Goal: Information Seeking & Learning: Learn about a topic

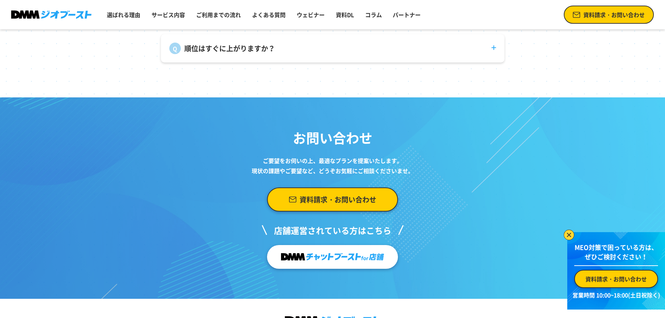
scroll to position [2865, 0]
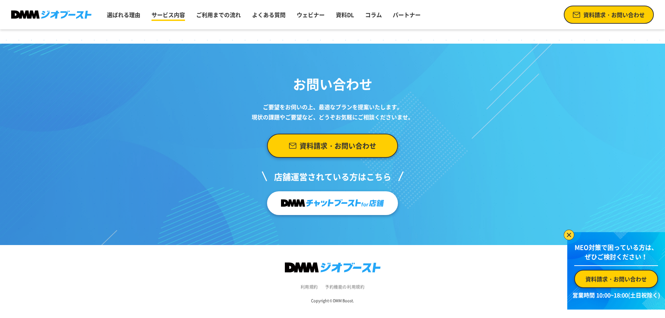
click at [166, 18] on link "サービス内容" at bounding box center [168, 15] width 39 height 14
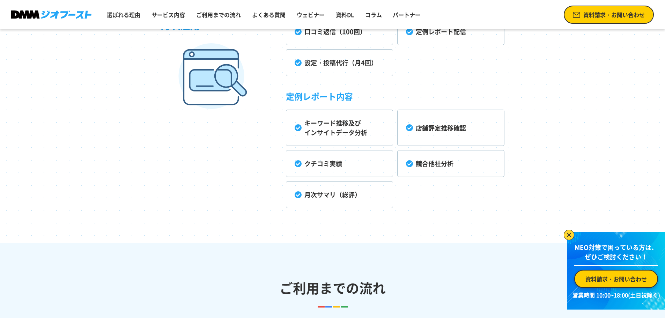
scroll to position [2056, 0]
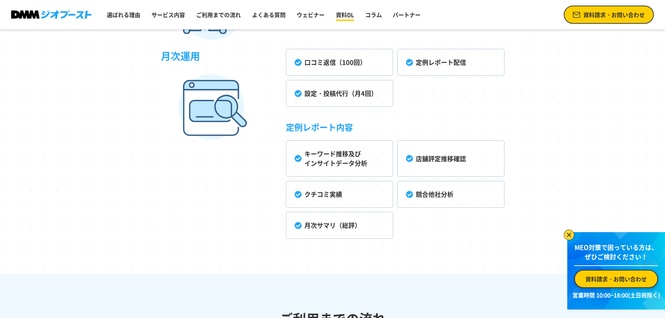
click at [347, 16] on link "資料DL" at bounding box center [345, 15] width 24 height 14
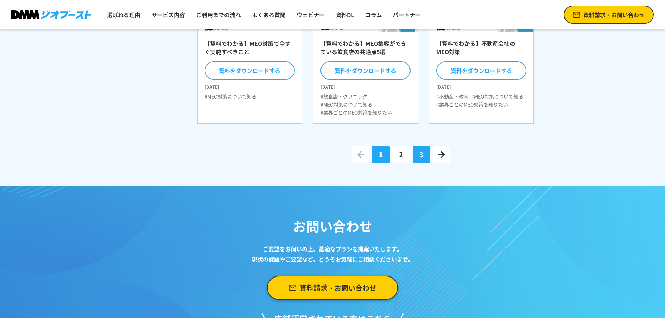
scroll to position [175, 0]
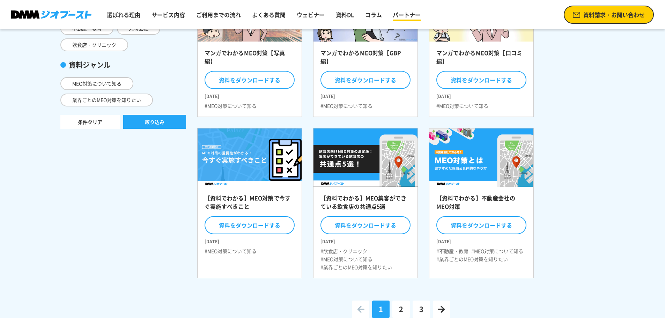
click at [405, 20] on link "パートナー" at bounding box center [407, 15] width 34 height 14
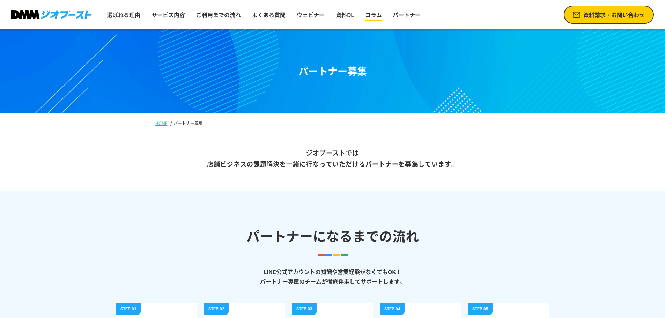
click at [376, 15] on link "コラム" at bounding box center [373, 15] width 22 height 14
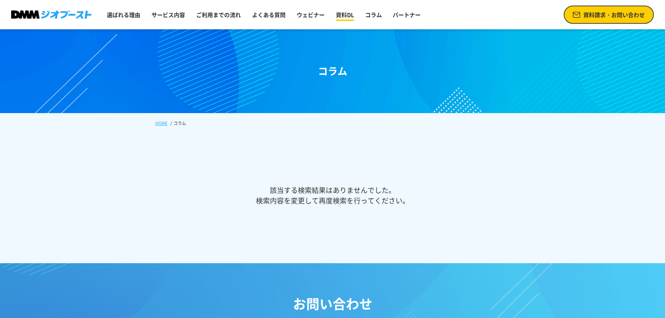
click at [345, 9] on link "資料DL" at bounding box center [345, 15] width 24 height 14
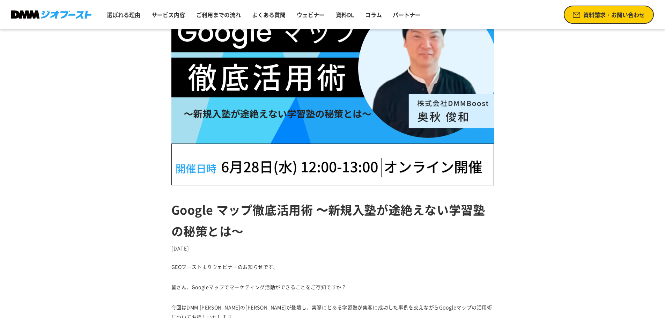
scroll to position [49, 0]
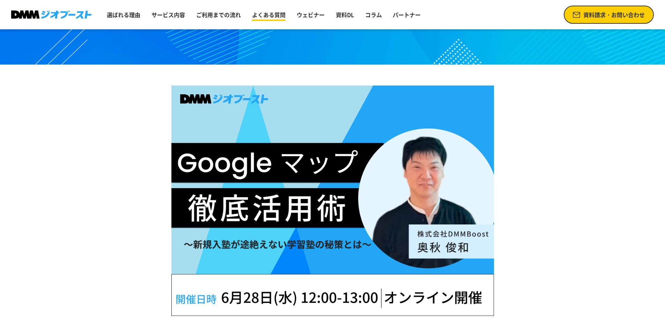
click at [282, 12] on link "よくある質問" at bounding box center [268, 15] width 39 height 14
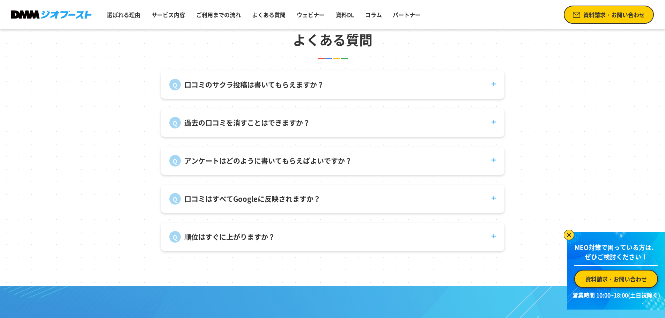
click at [268, 97] on div "口コミのサクラ投稿は書いてもらえますか？ 弊社で口コミ投稿を代行することはありません。" at bounding box center [332, 85] width 343 height 28
click at [268, 90] on p "口コミのサクラ投稿は書いてもらえますか？" at bounding box center [254, 85] width 140 height 10
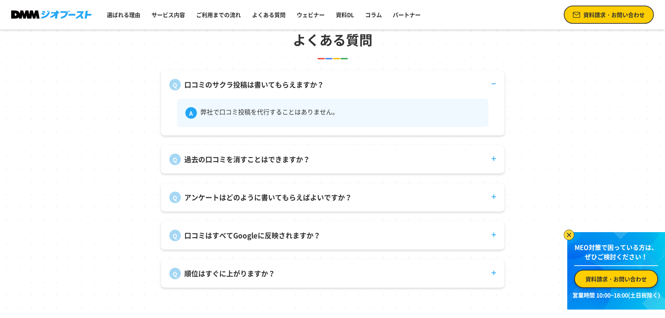
click at [297, 155] on dt "過去の口コミを消すことはできますか？" at bounding box center [332, 155] width 343 height 20
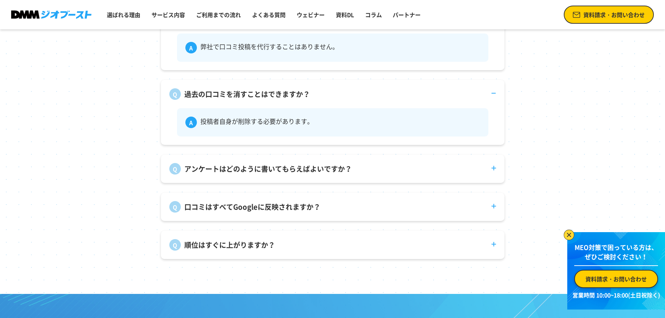
scroll to position [2688, 0]
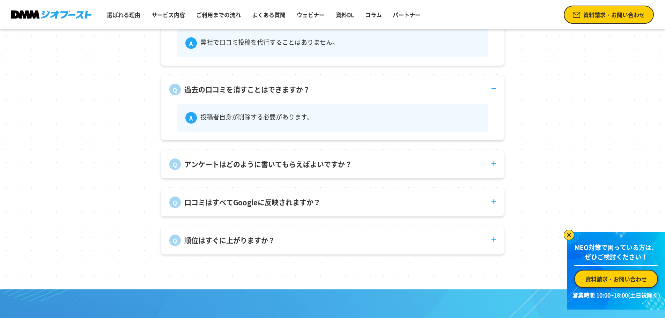
click at [284, 161] on dt "アンケートはどのように書いてもらえばよいですか？" at bounding box center [332, 160] width 343 height 20
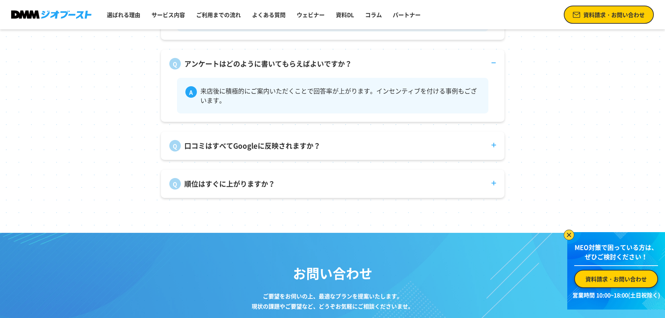
scroll to position [2792, 0]
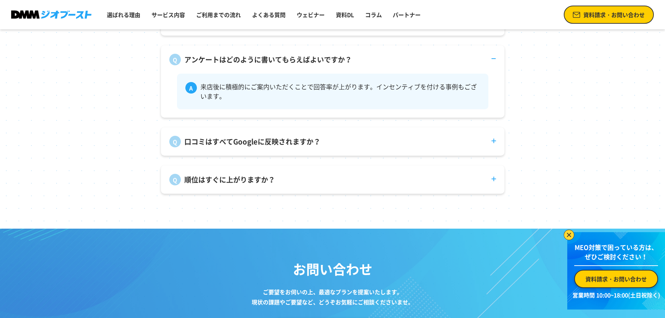
click at [395, 140] on dt "口コミはすべてGoogleに反映されますか？" at bounding box center [332, 137] width 343 height 20
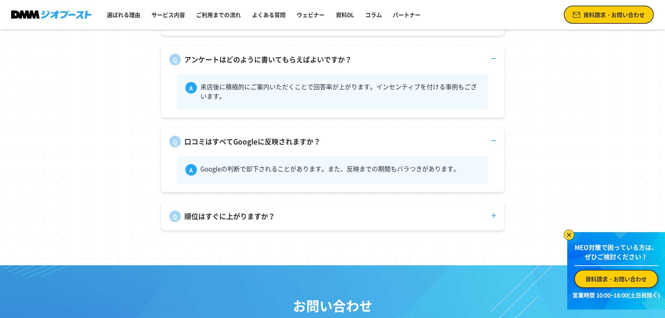
click at [371, 209] on dt "順位はすぐに上がりますか？" at bounding box center [332, 212] width 343 height 20
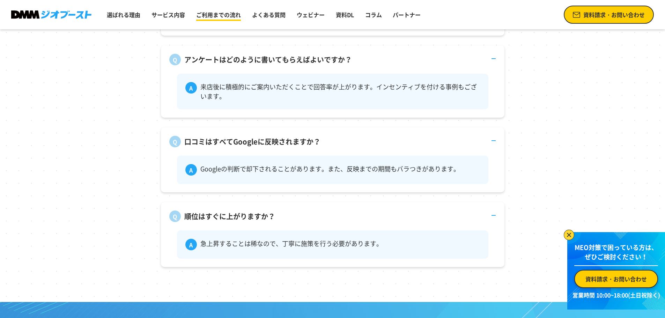
click at [219, 18] on link "ご利用までの流れ" at bounding box center [218, 15] width 50 height 14
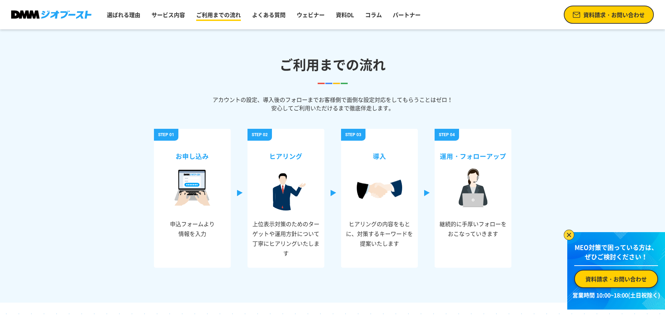
scroll to position [2309, 0]
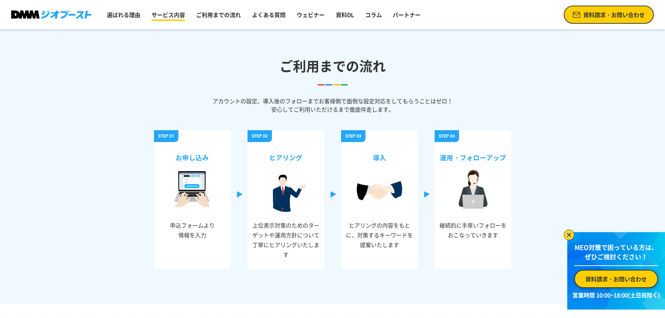
click at [173, 10] on link "サービス内容" at bounding box center [168, 15] width 39 height 14
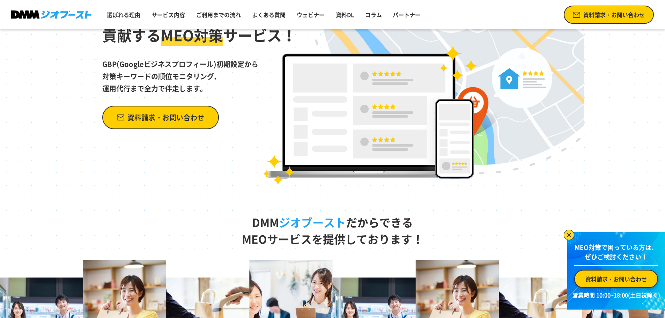
scroll to position [0, 0]
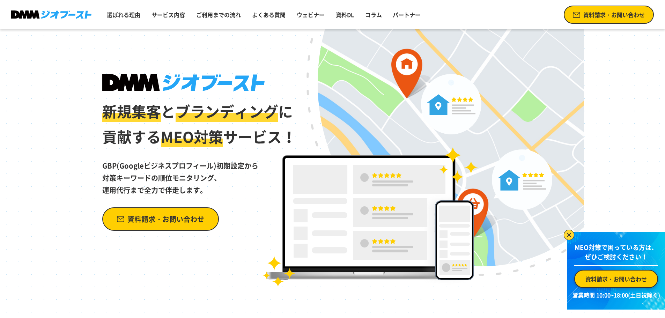
click at [144, 223] on span "資料請求・お問い合わせ" at bounding box center [165, 219] width 77 height 12
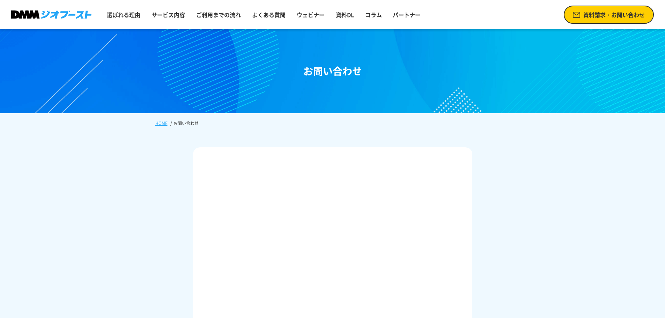
scroll to position [244, 0]
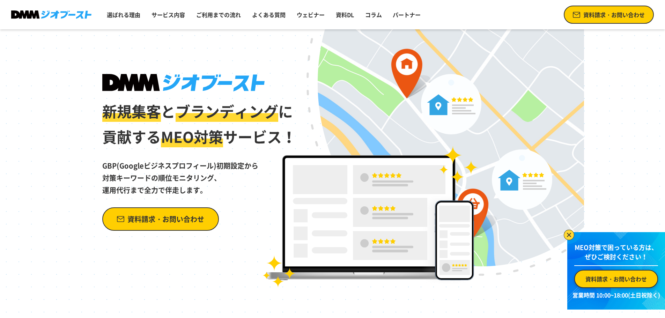
scroll to position [2056, 0]
